Goal: Find specific page/section: Find specific page/section

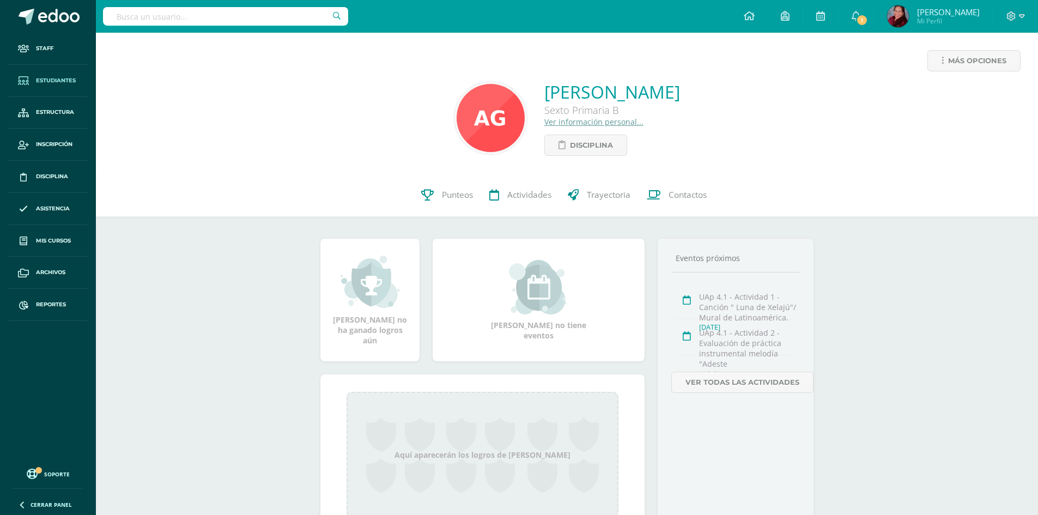
click at [62, 80] on span "Estudiantes" at bounding box center [56, 80] width 40 height 9
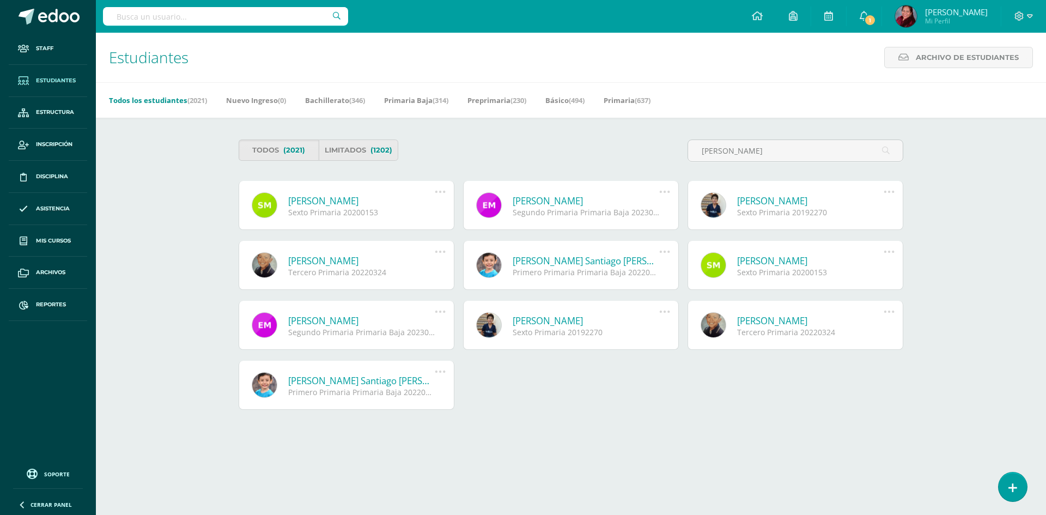
type input "sebastian morales quijada"
click at [384, 197] on link "Santiago Alessandro Morales Quijada" at bounding box center [361, 201] width 147 height 13
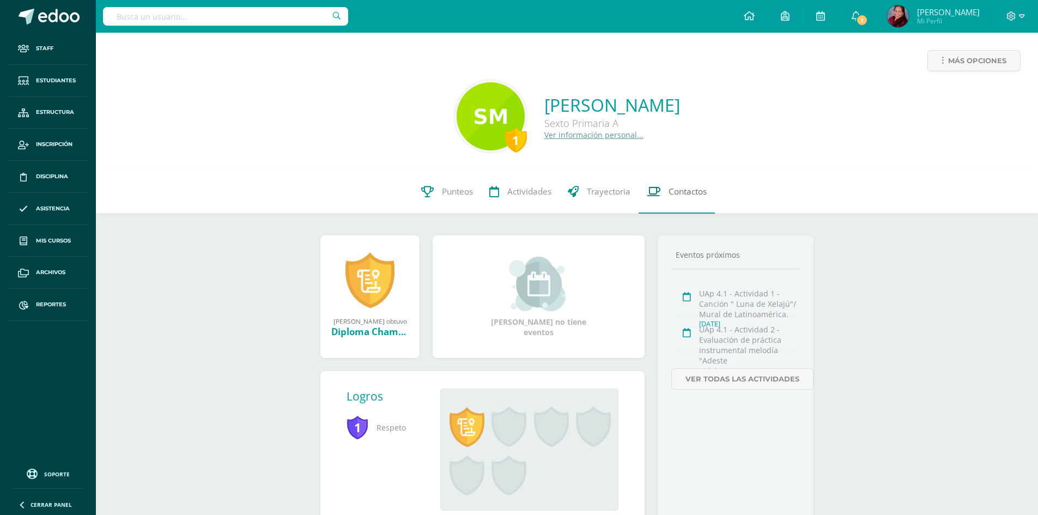
click at [689, 192] on span "Contactos" at bounding box center [688, 191] width 38 height 11
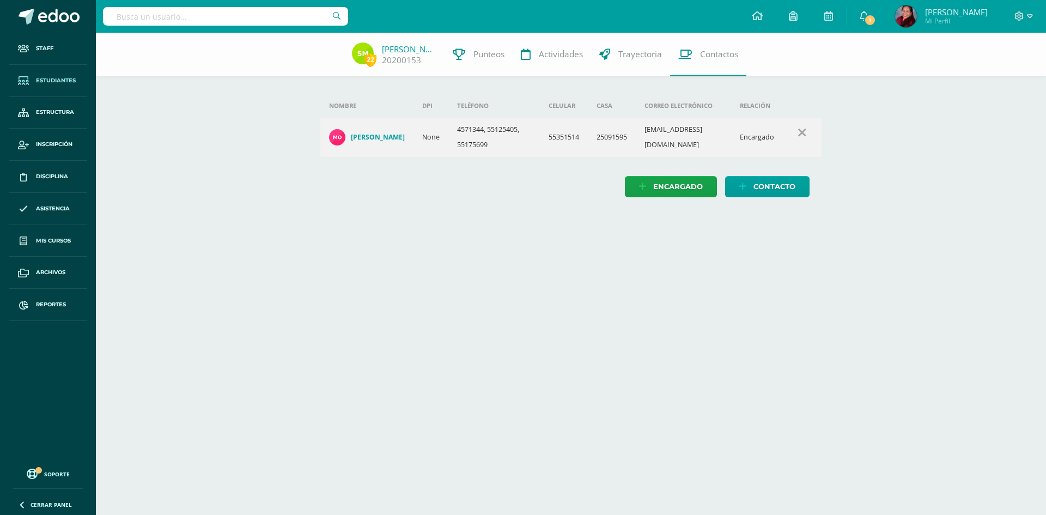
drag, startPoint x: 46, startPoint y: 83, endPoint x: 60, endPoint y: 83, distance: 14.2
click at [46, 83] on span "Estudiantes" at bounding box center [56, 80] width 40 height 9
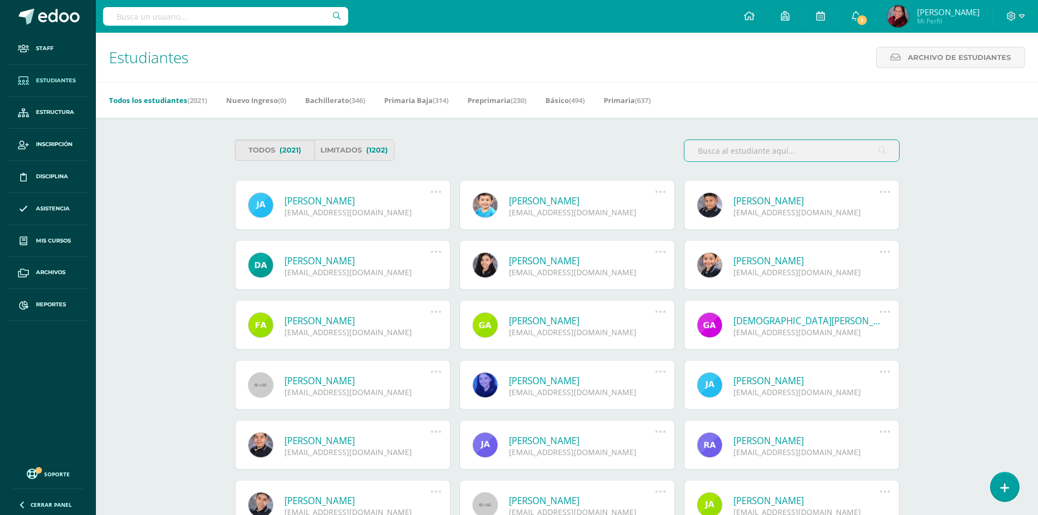
paste input "Alejandro Sebastian García Mendizabal,"
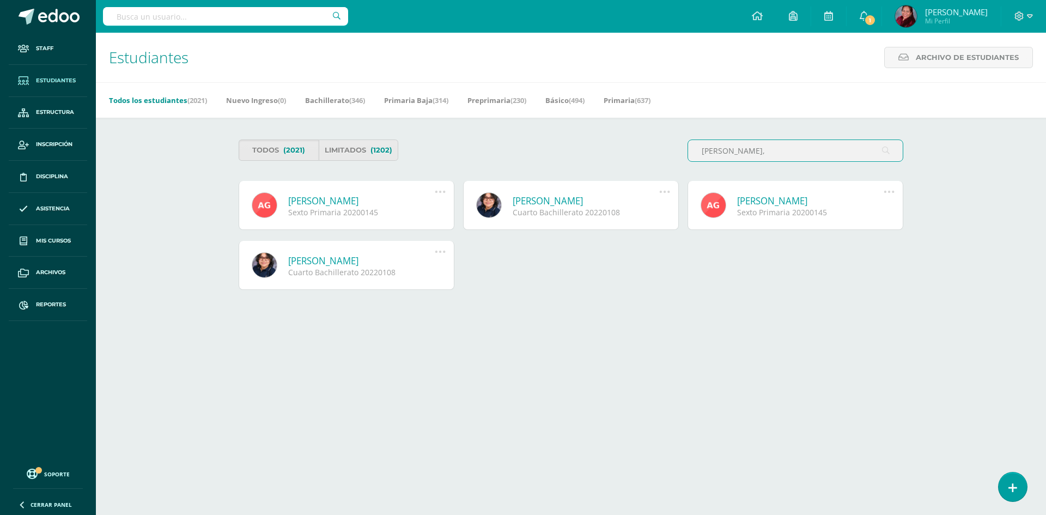
type input "Alejandro Sebastian García Mendizabal,"
click at [354, 199] on link "[PERSON_NAME]" at bounding box center [361, 201] width 147 height 13
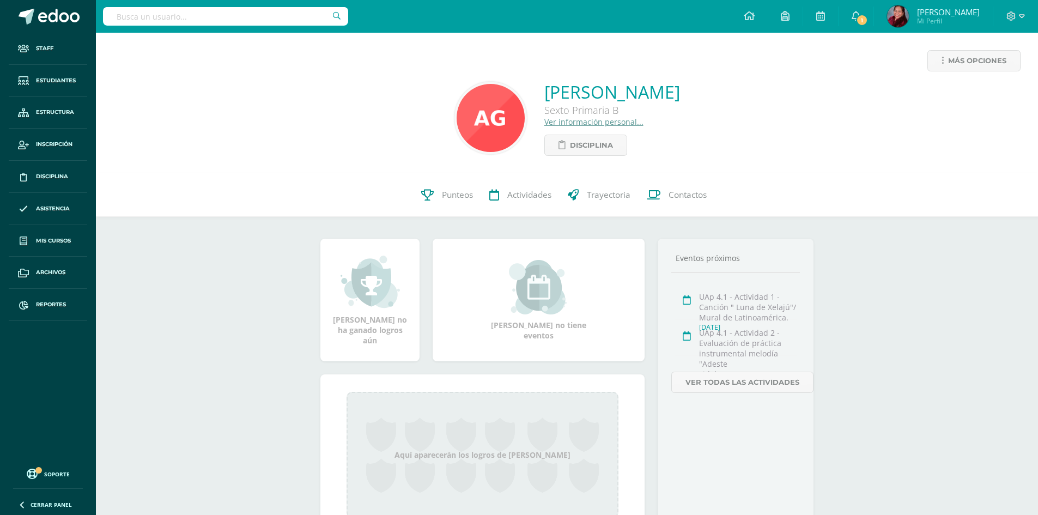
drag, startPoint x: 773, startPoint y: 88, endPoint x: 445, endPoint y: 83, distance: 328.6
click at [445, 83] on div "[PERSON_NAME] Sexto Primaria B Ver información personal... Disciplina" at bounding box center [567, 118] width 925 height 76
copy div "[PERSON_NAME] Sexto Primaria B Ver información personal..."
click at [1017, 20] on span at bounding box center [1015, 16] width 19 height 12
click at [1003, 76] on span "Cerrar sesión" at bounding box center [987, 74] width 49 height 10
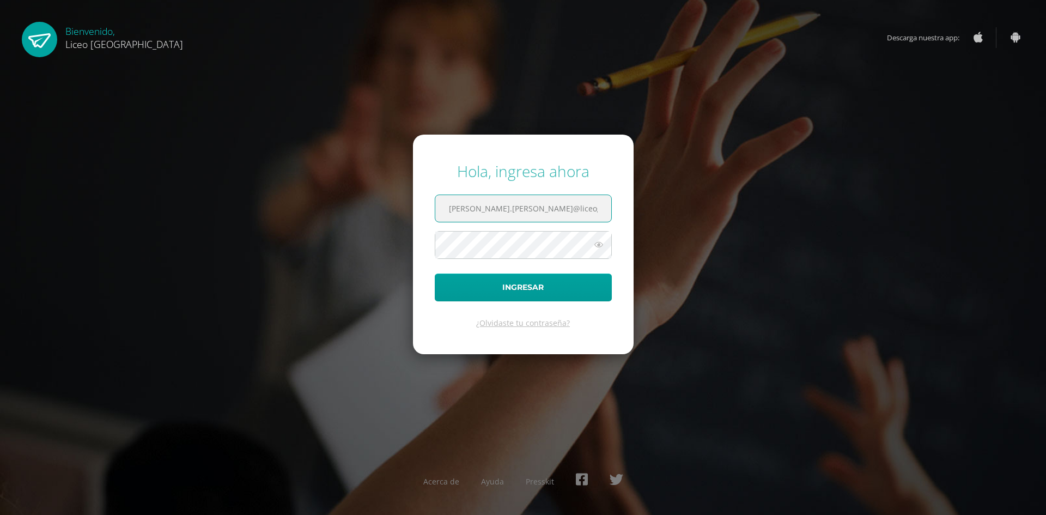
type input "[PERSON_NAME].[PERSON_NAME]@liceoguatemala.edu.gtvvvvvv"
